Goal: Subscribe to service/newsletter

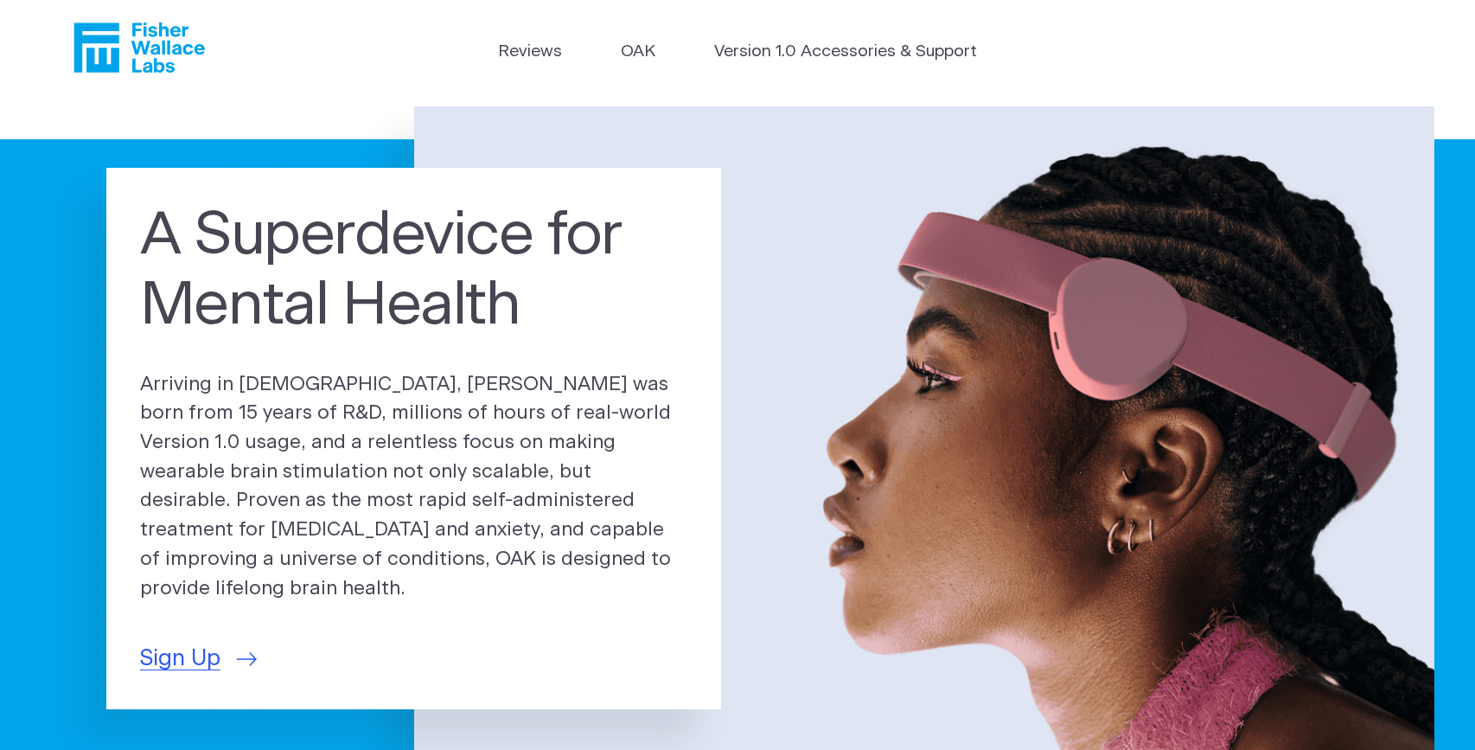
scroll to position [13, 0]
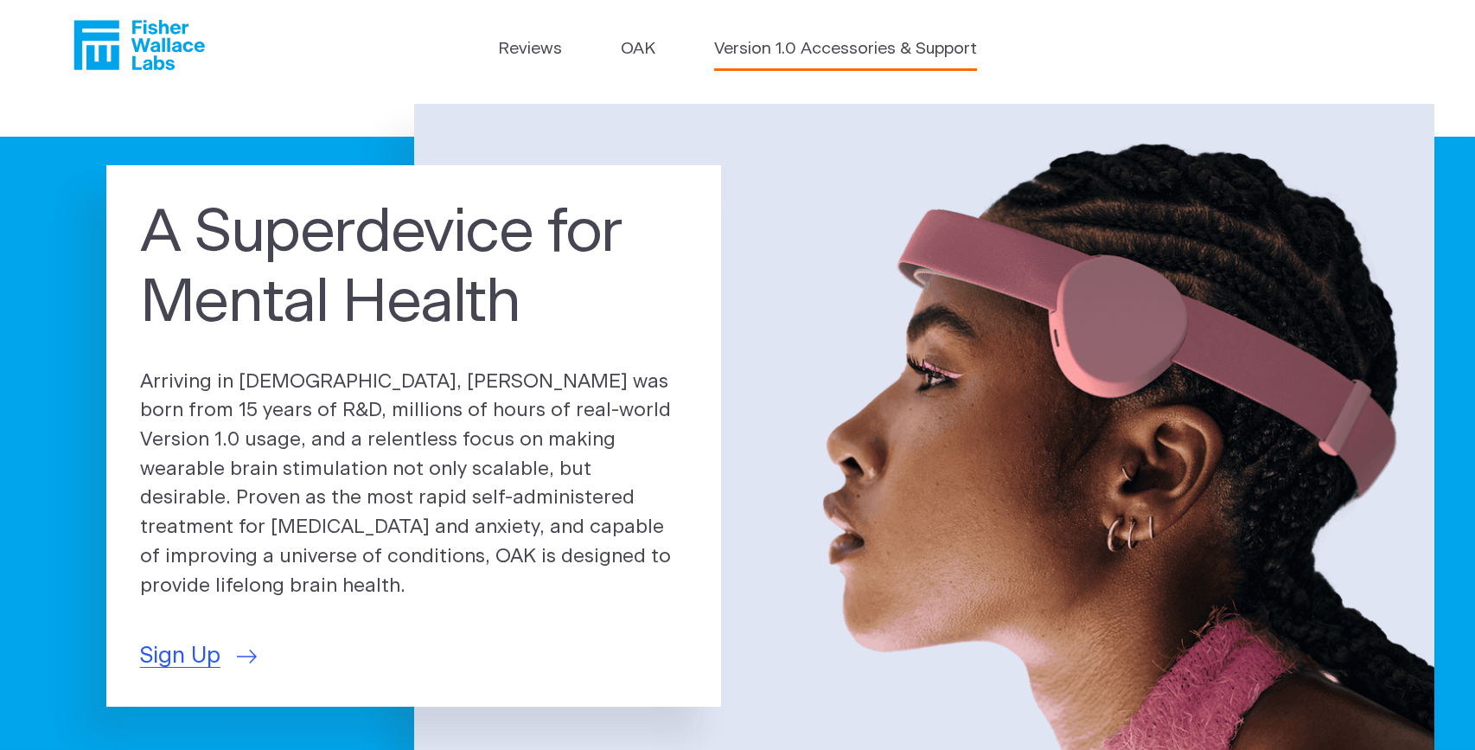
click at [762, 51] on link "Version 1.0 Accessories & Support" at bounding box center [845, 49] width 263 height 25
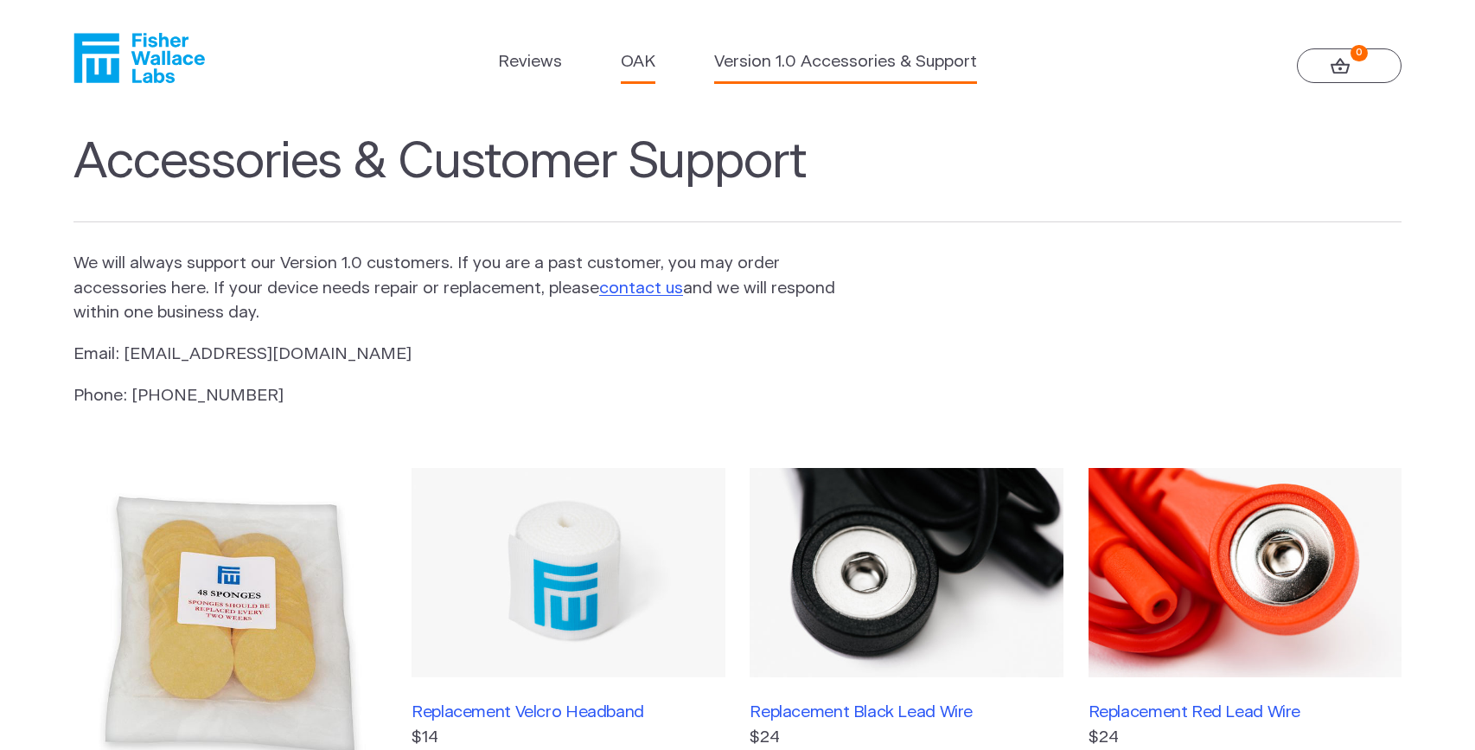
click at [635, 51] on link "OAK" at bounding box center [638, 62] width 35 height 25
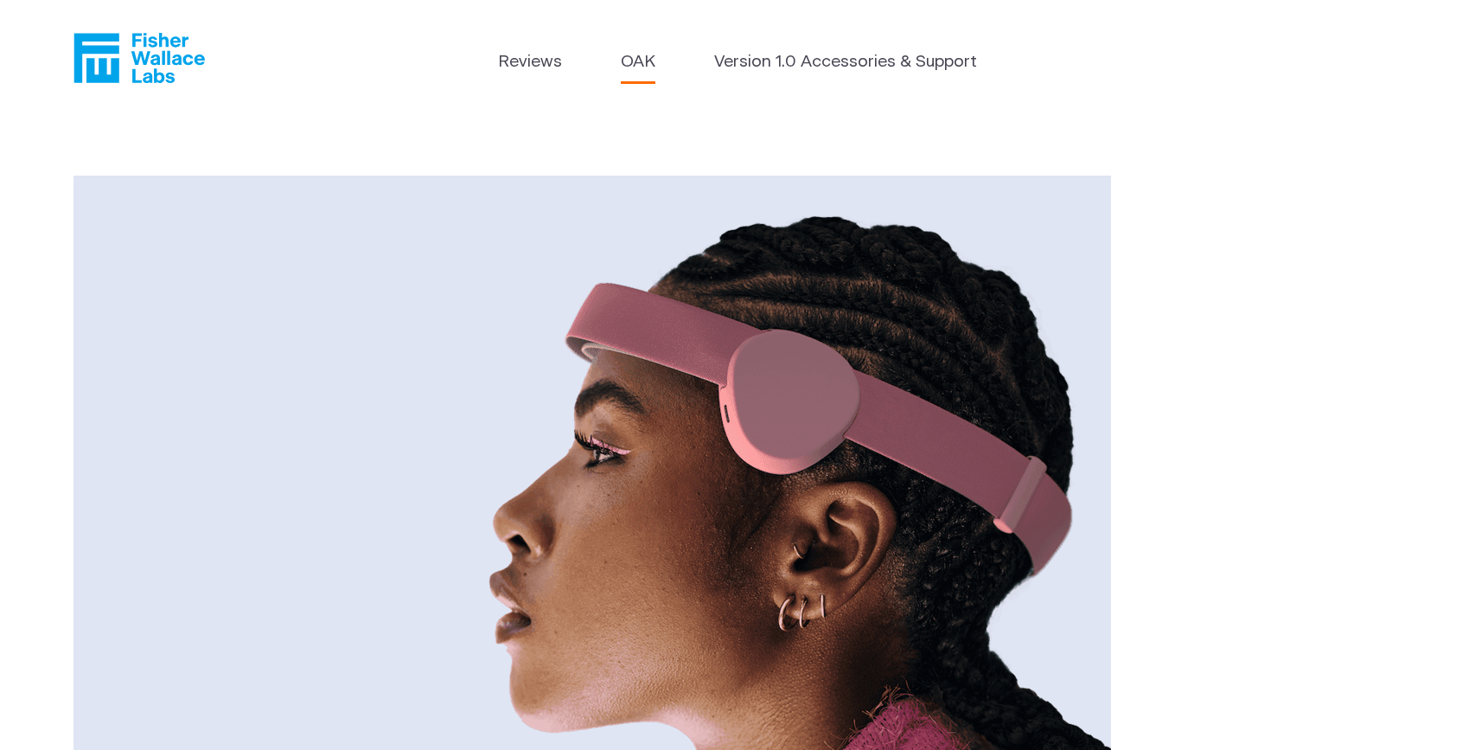
click at [163, 67] on icon "Fisher Wallace" at bounding box center [138, 58] width 131 height 50
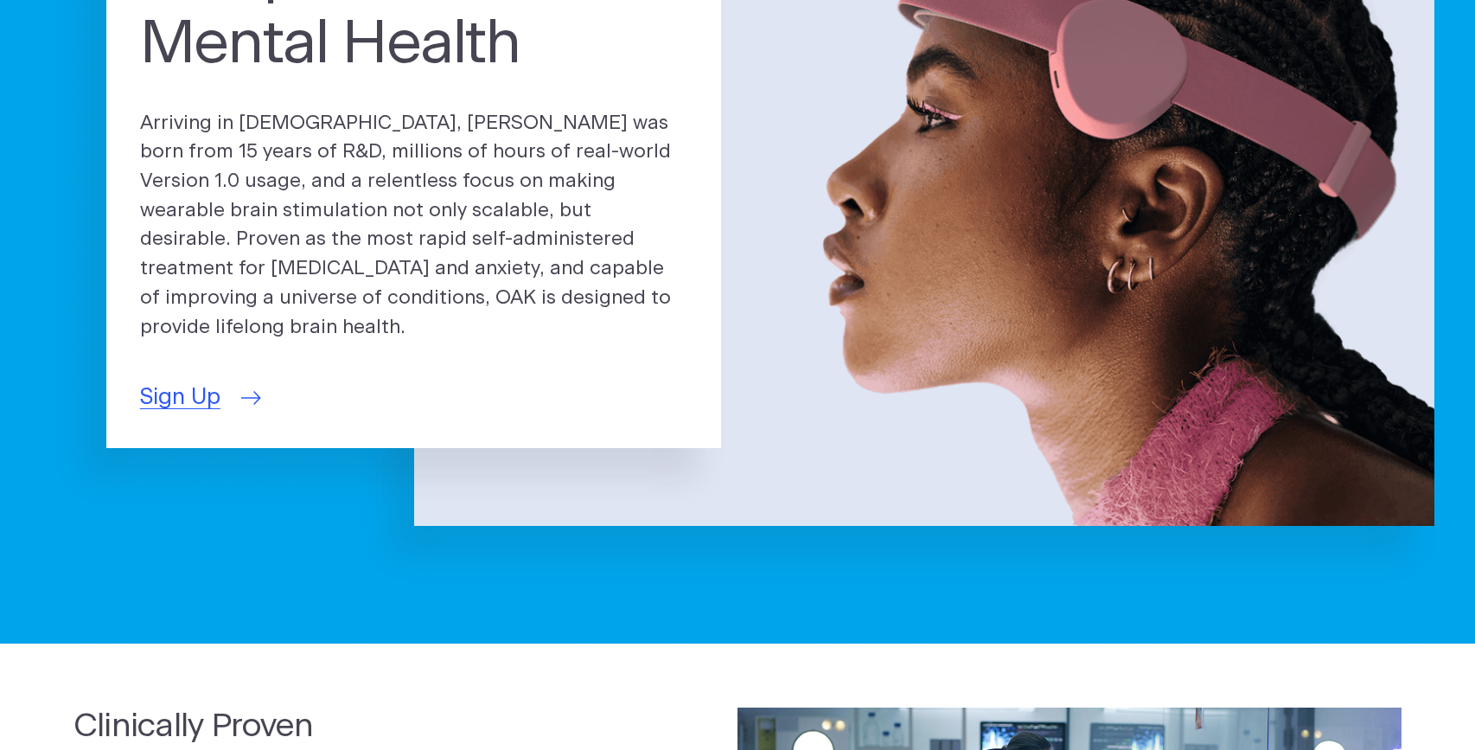
scroll to position [273, 0]
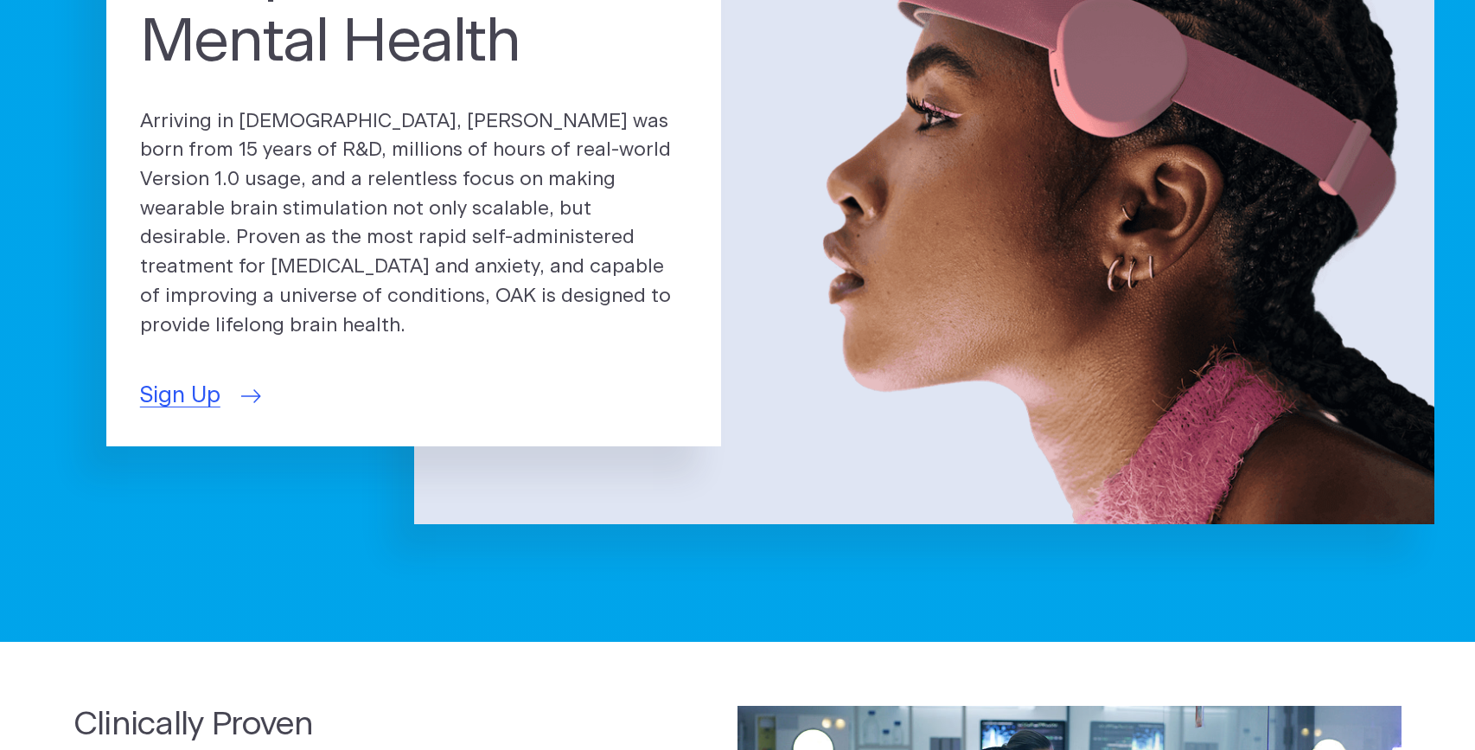
click at [190, 384] on span "Sign Up" at bounding box center [180, 396] width 80 height 34
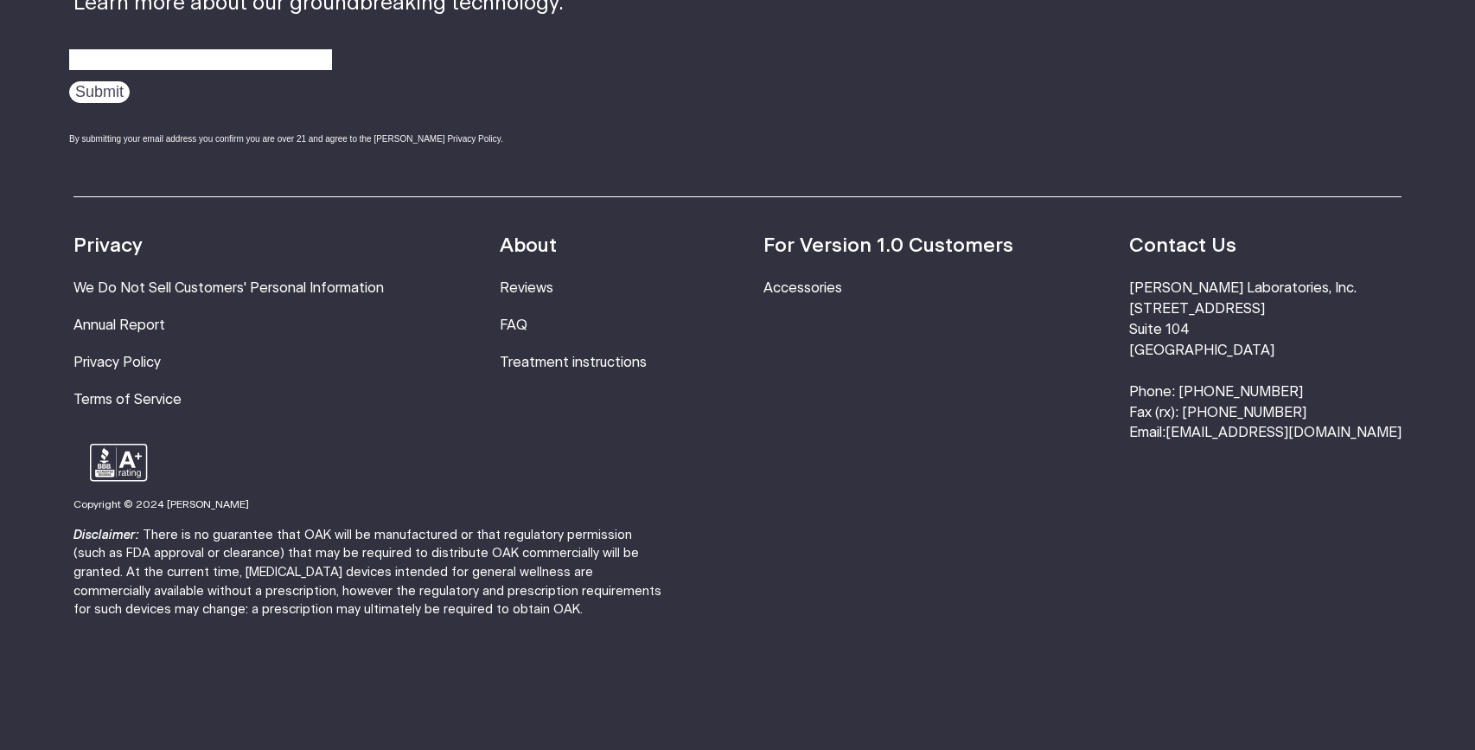
scroll to position [1115, 0]
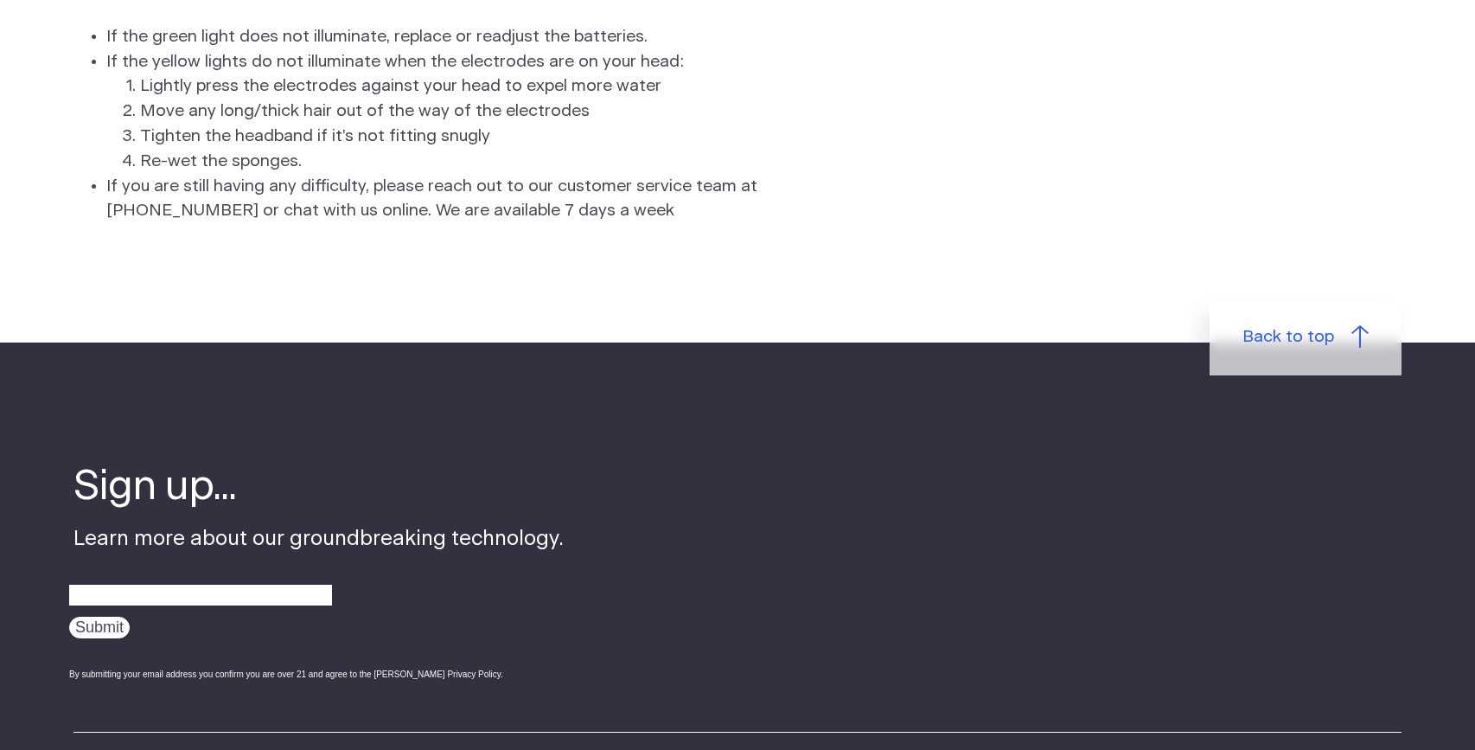
scroll to position [5180, 0]
